Goal: Navigation & Orientation: Find specific page/section

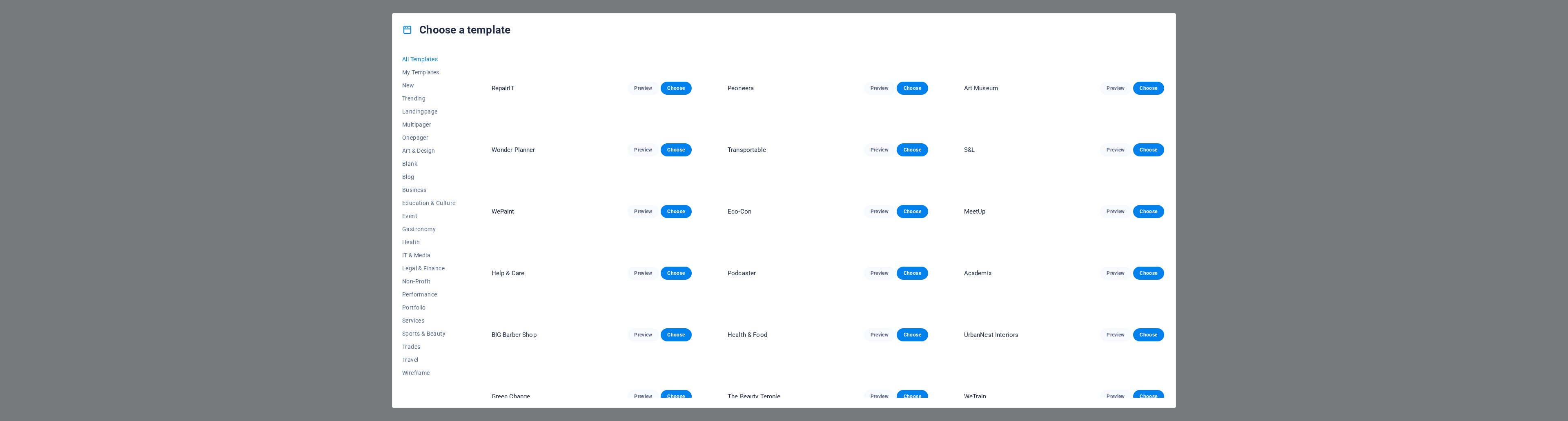
scroll to position [204, 0]
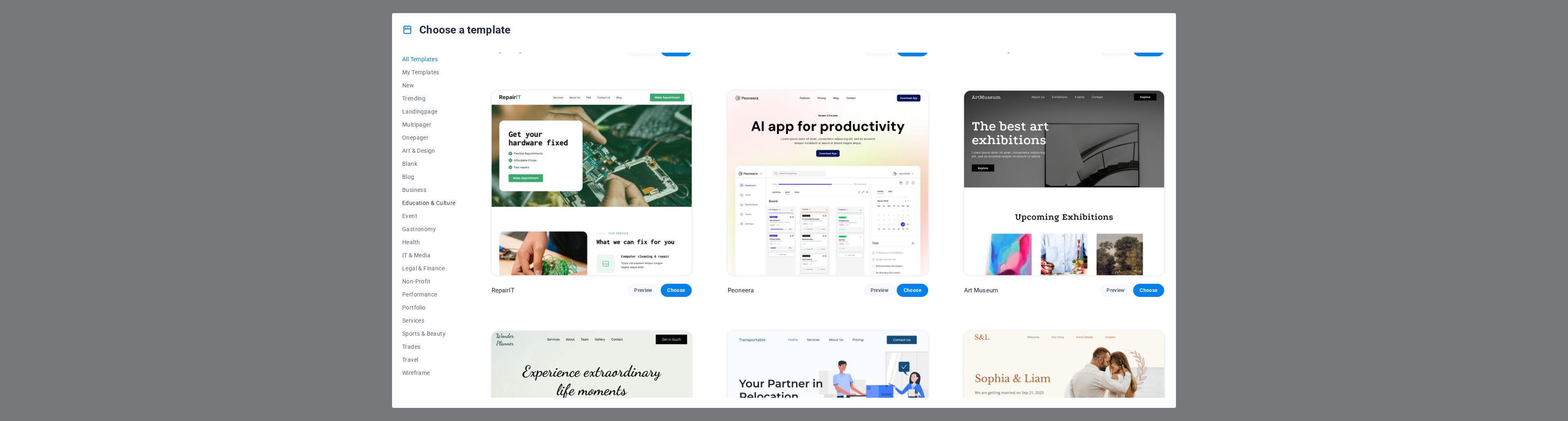
click at [444, 203] on span "Education & Culture" at bounding box center [428, 202] width 53 height 7
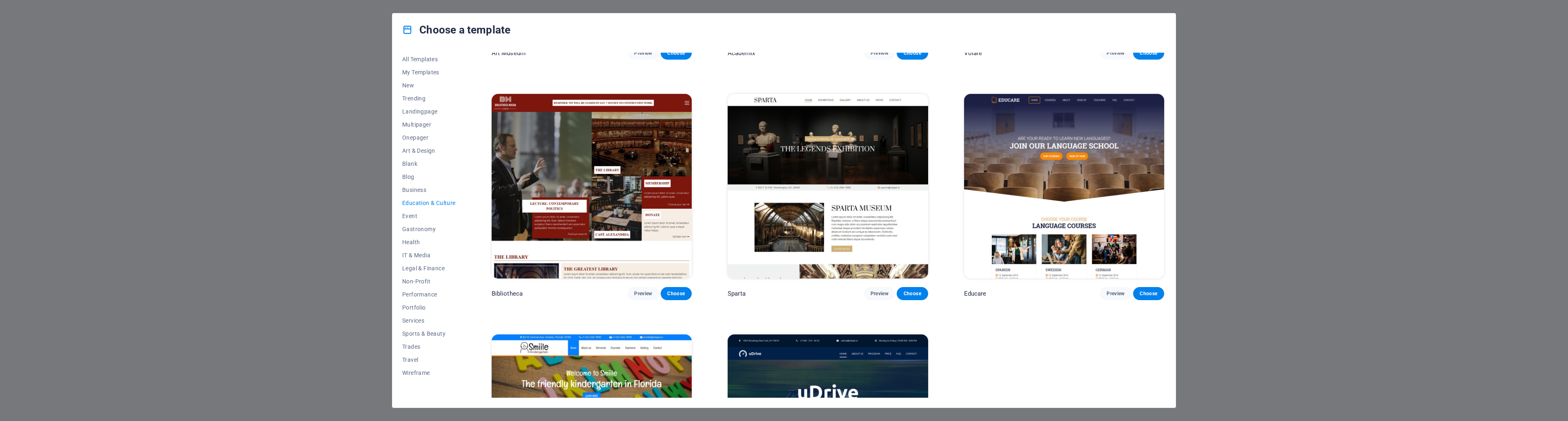
scroll to position [178, 0]
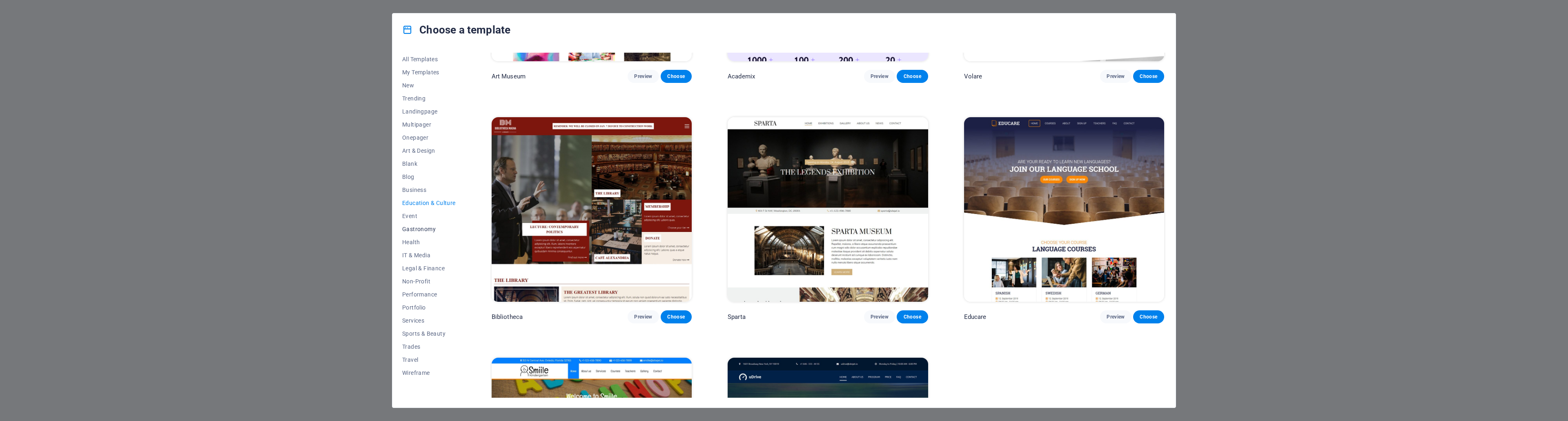
click at [431, 228] on span "Gastronomy" at bounding box center [428, 228] width 53 height 7
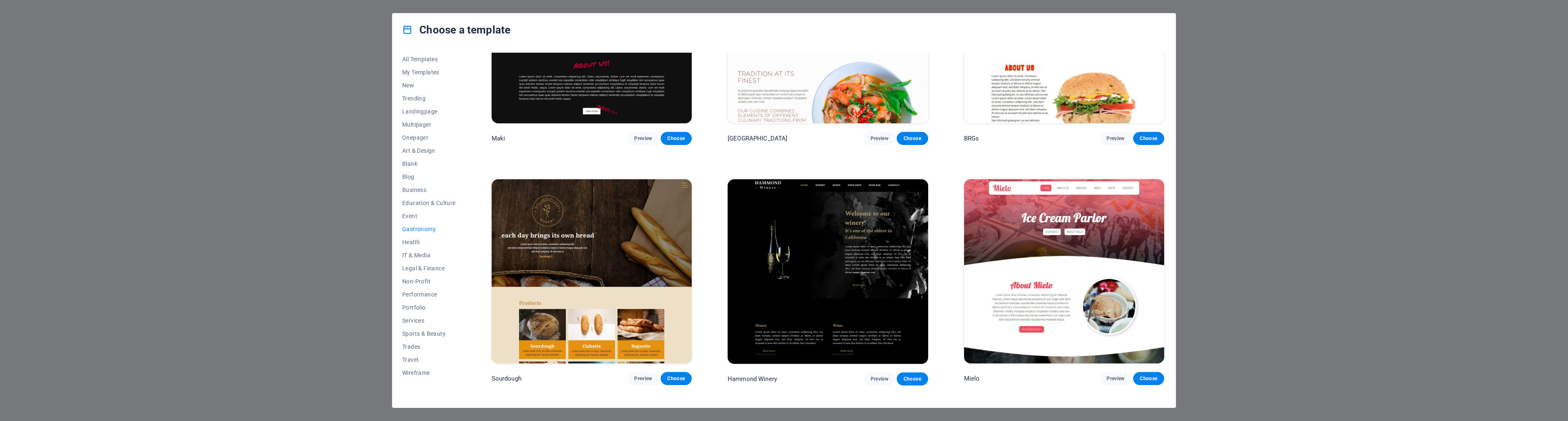
scroll to position [626, 0]
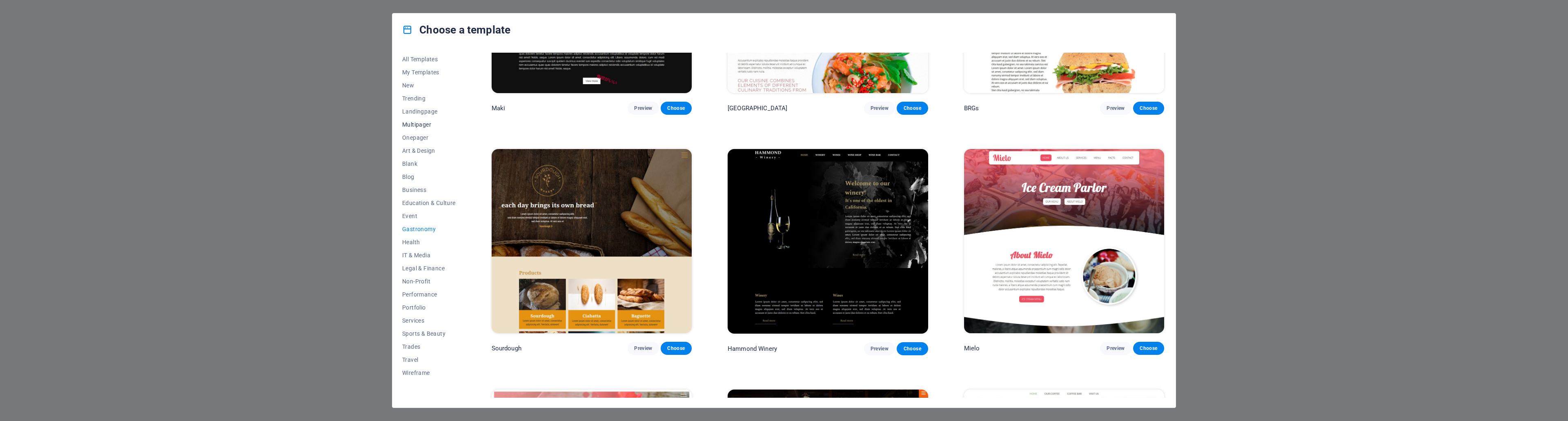
click at [425, 127] on span "Multipager" at bounding box center [428, 124] width 53 height 7
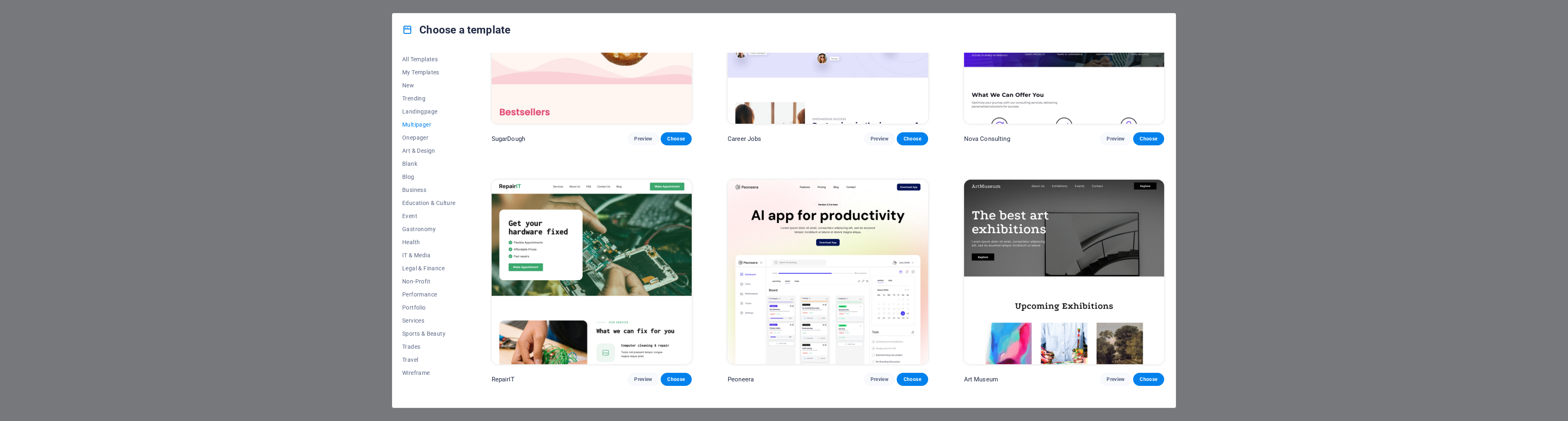
scroll to position [0, 0]
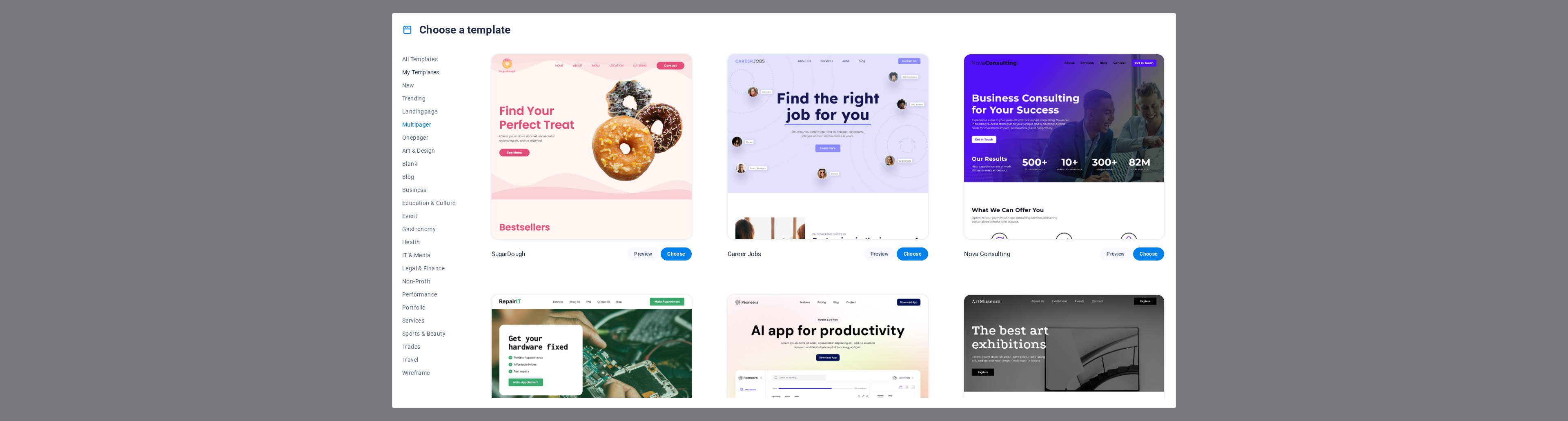
click at [431, 70] on span "My Templates" at bounding box center [428, 72] width 53 height 7
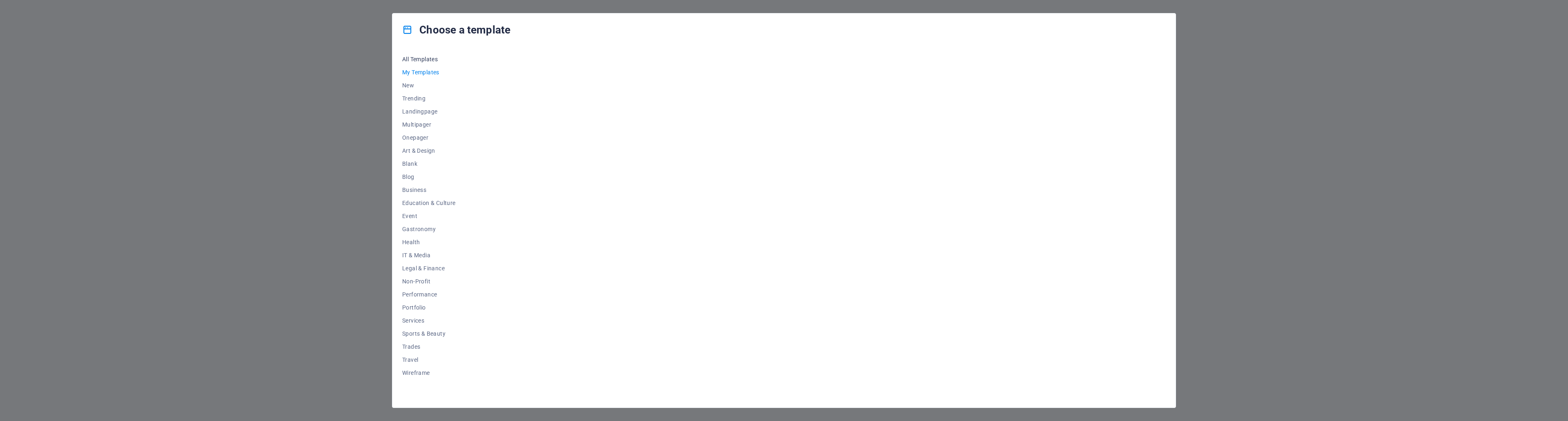
click at [430, 60] on span "All Templates" at bounding box center [428, 59] width 53 height 7
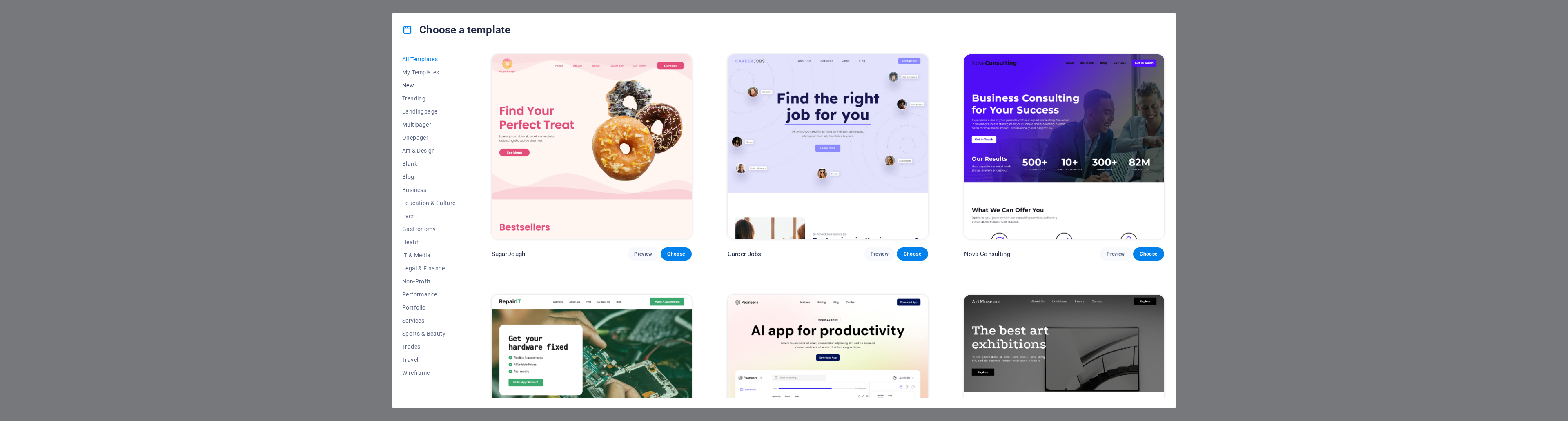
click at [413, 86] on span "New" at bounding box center [428, 85] width 53 height 7
click at [416, 99] on span "Trending" at bounding box center [428, 98] width 53 height 7
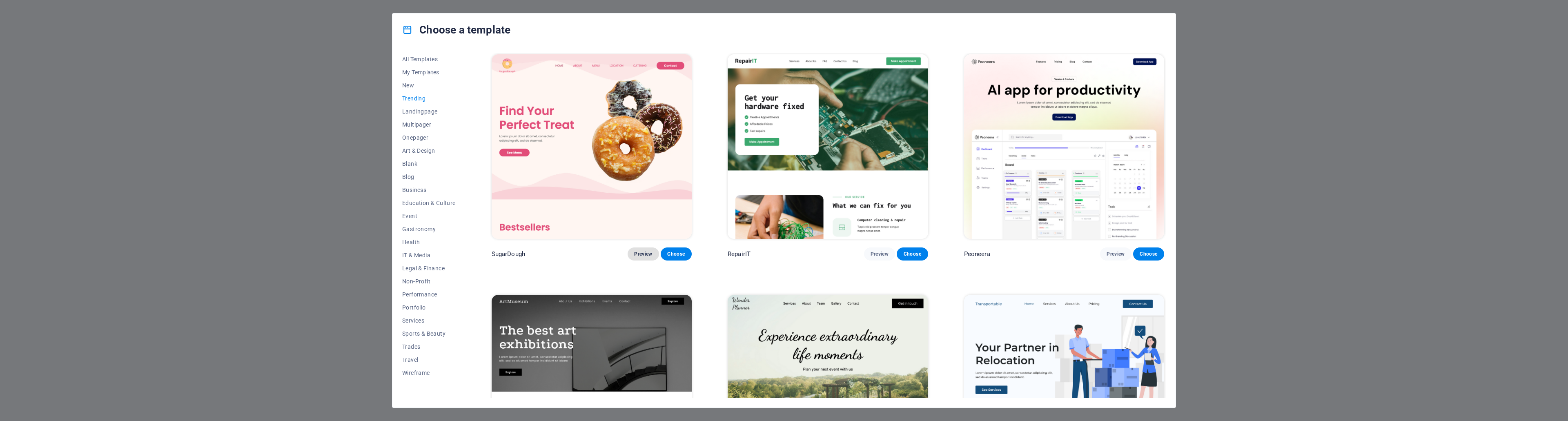
click at [641, 252] on span "Preview" at bounding box center [642, 253] width 18 height 7
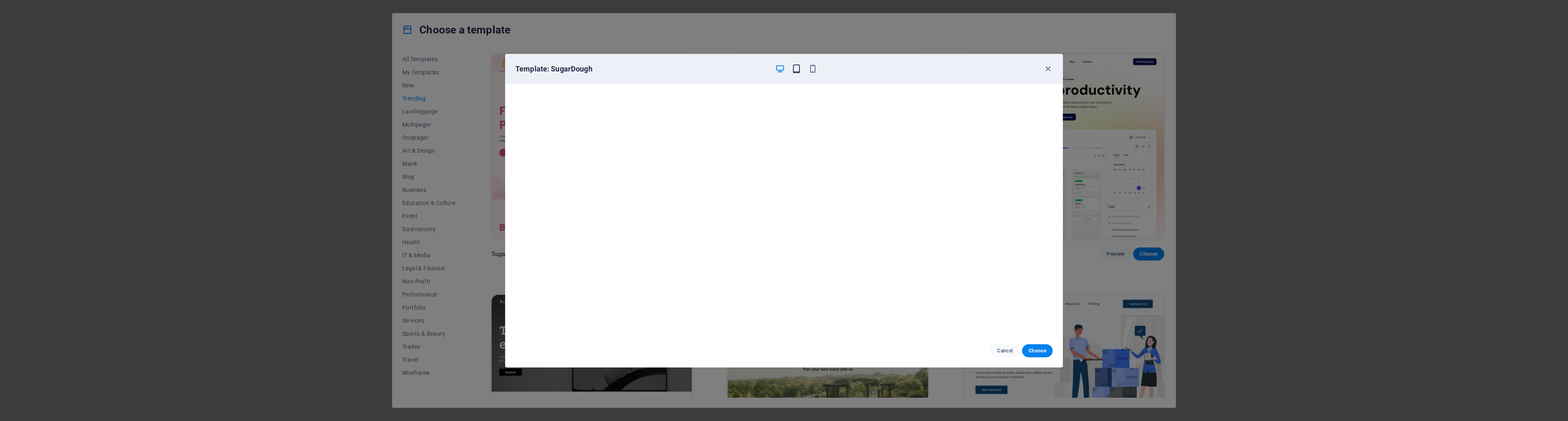
click at [797, 72] on icon "button" at bounding box center [796, 69] width 9 height 9
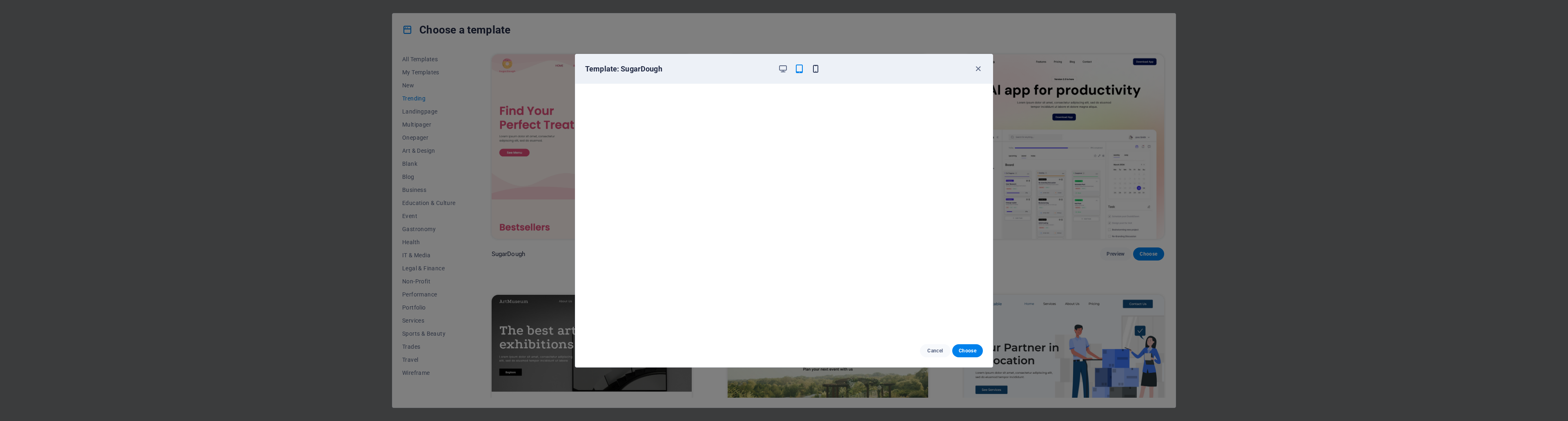
click at [818, 69] on icon "button" at bounding box center [816, 69] width 9 height 9
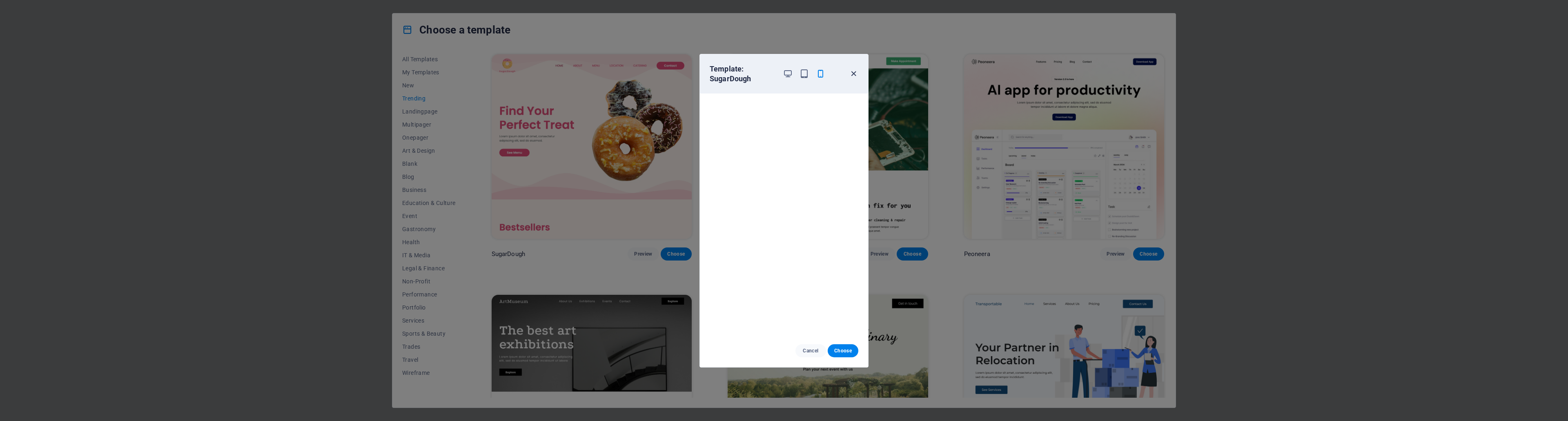
click at [853, 70] on icon "button" at bounding box center [854, 74] width 9 height 9
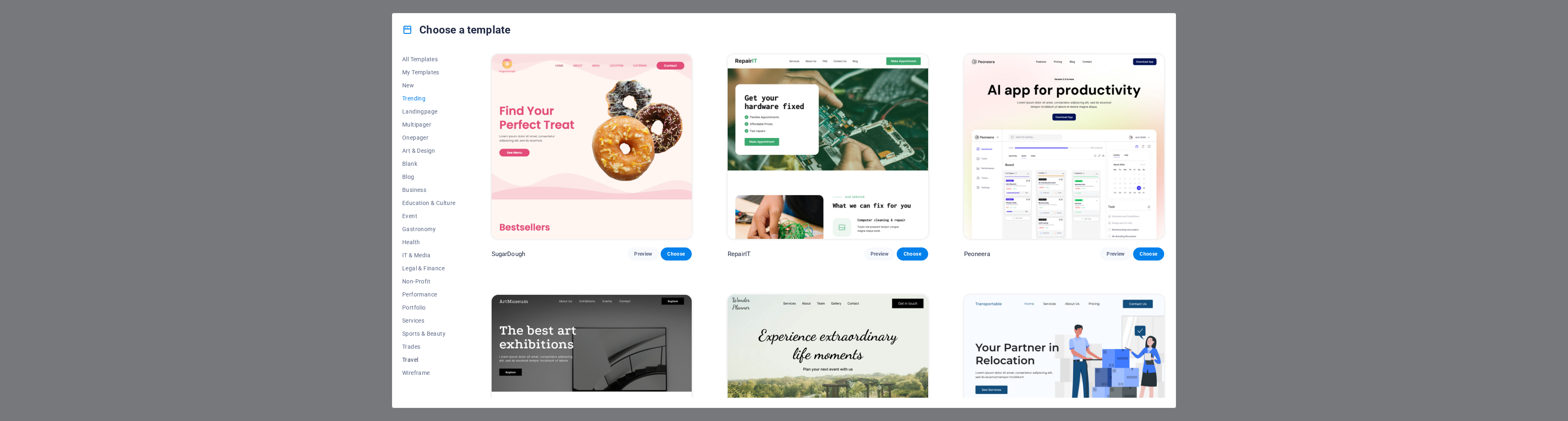
click at [413, 360] on span "Travel" at bounding box center [428, 359] width 53 height 7
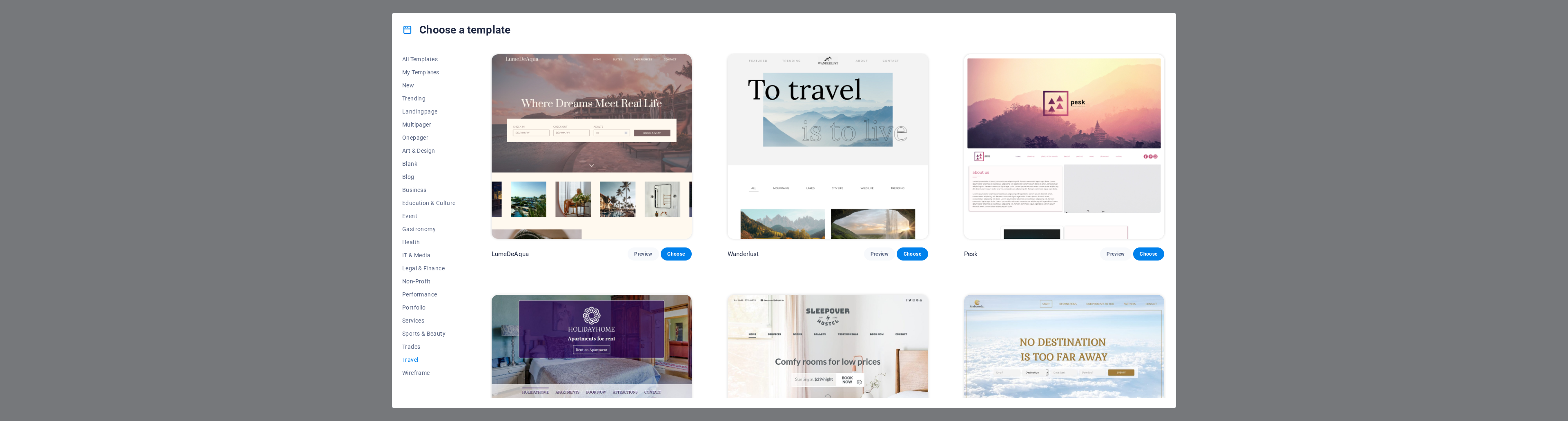
click at [307, 173] on div "Choose a template All Templates My Templates New Trending Landingpage Multipage…" at bounding box center [784, 210] width 1568 height 421
click at [1262, 36] on div "Choose a template All Templates My Templates New Trending Landingpage Multipage…" at bounding box center [784, 210] width 1568 height 421
